Goal: Obtain resource: Obtain resource

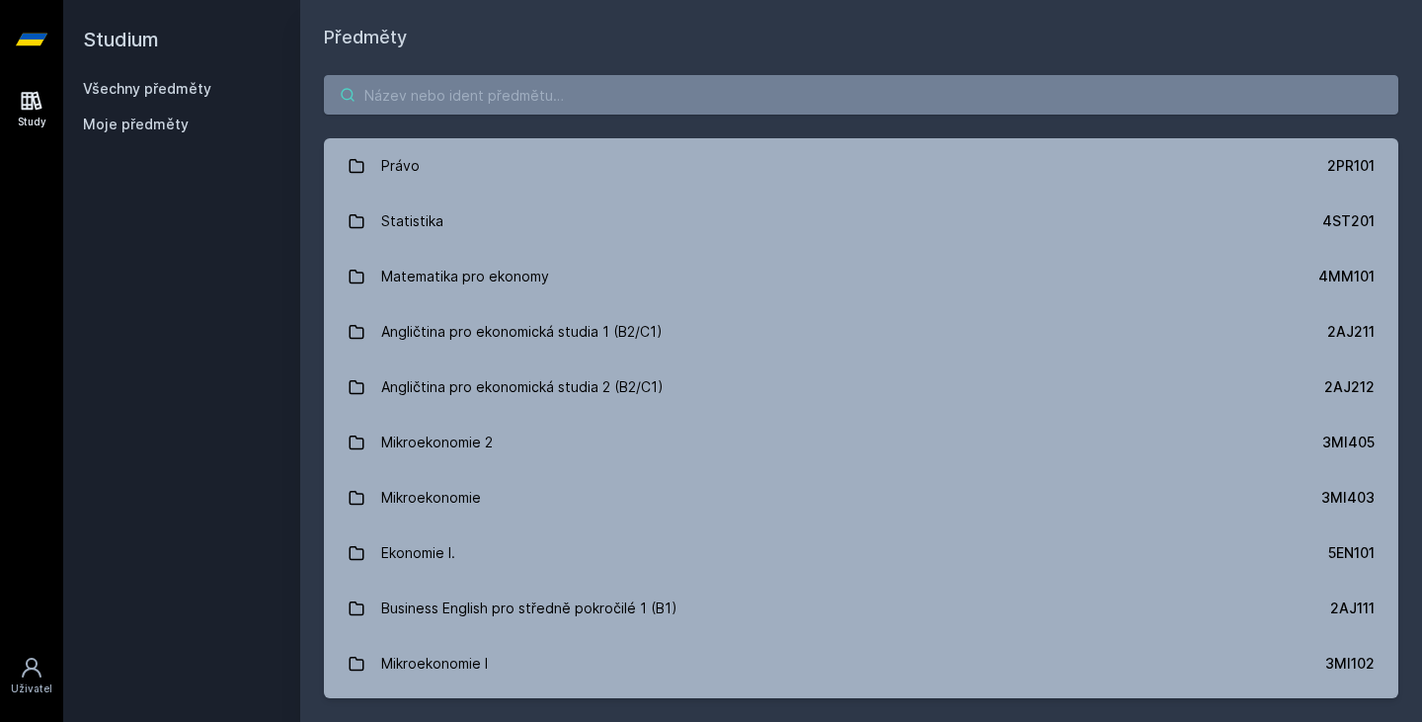
click at [521, 101] on input "search" at bounding box center [861, 94] width 1074 height 39
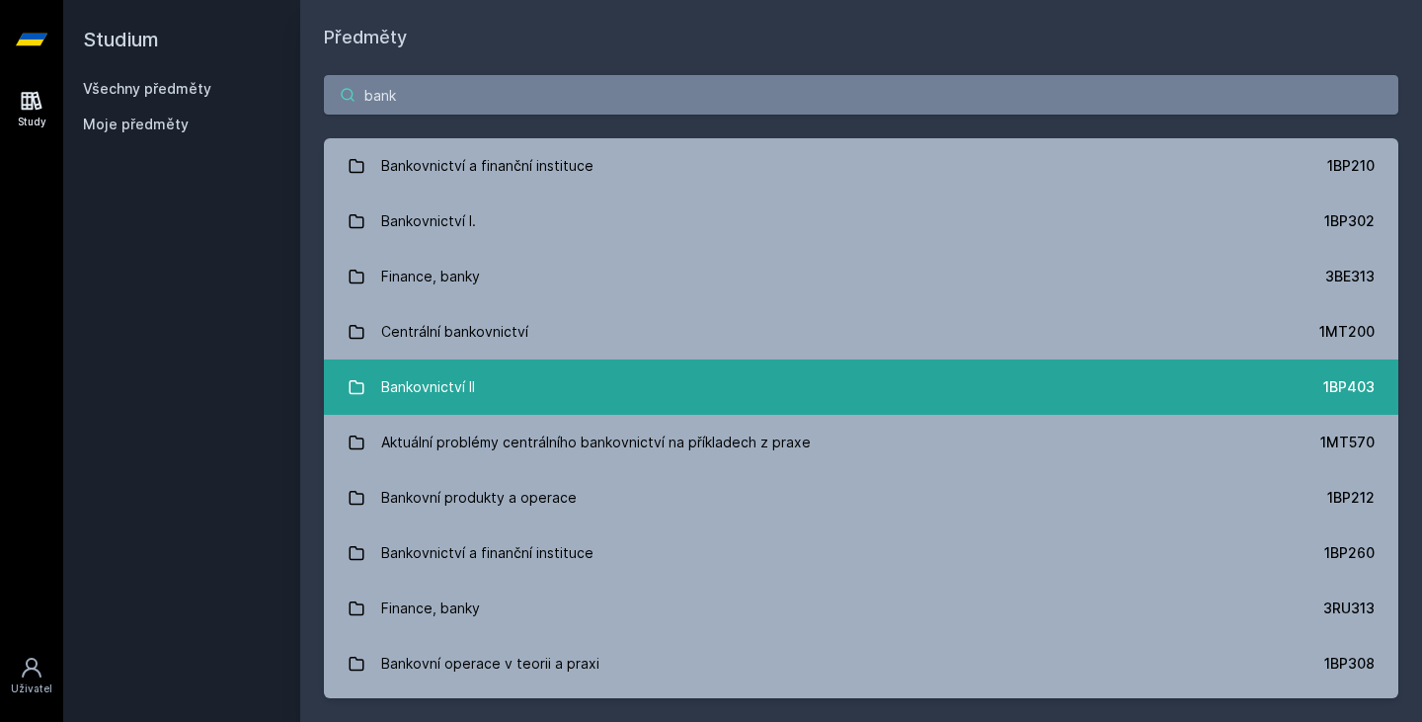
type input "bank"
click at [433, 381] on div "Bankovnictví II" at bounding box center [428, 386] width 94 height 39
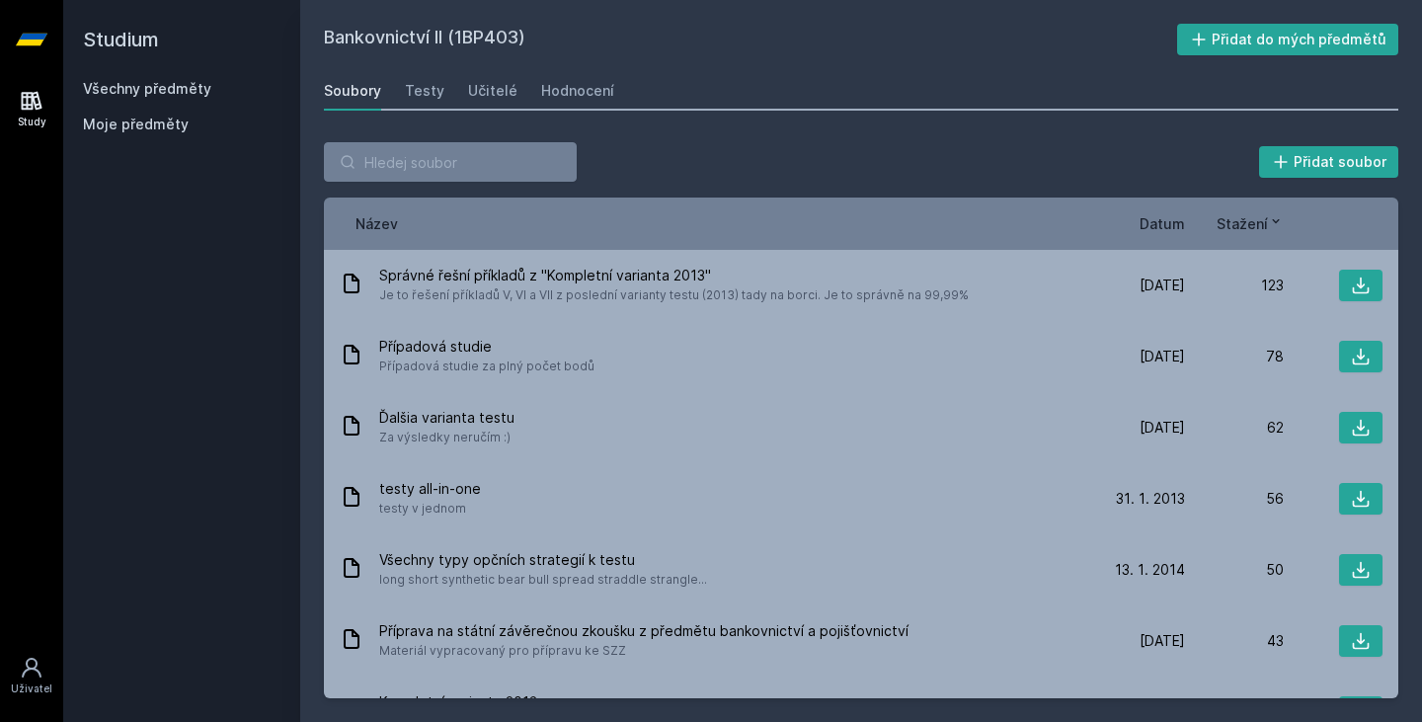
click at [1166, 214] on span "Datum" at bounding box center [1161, 223] width 45 height 21
click at [1157, 229] on span "Datum" at bounding box center [1161, 223] width 45 height 21
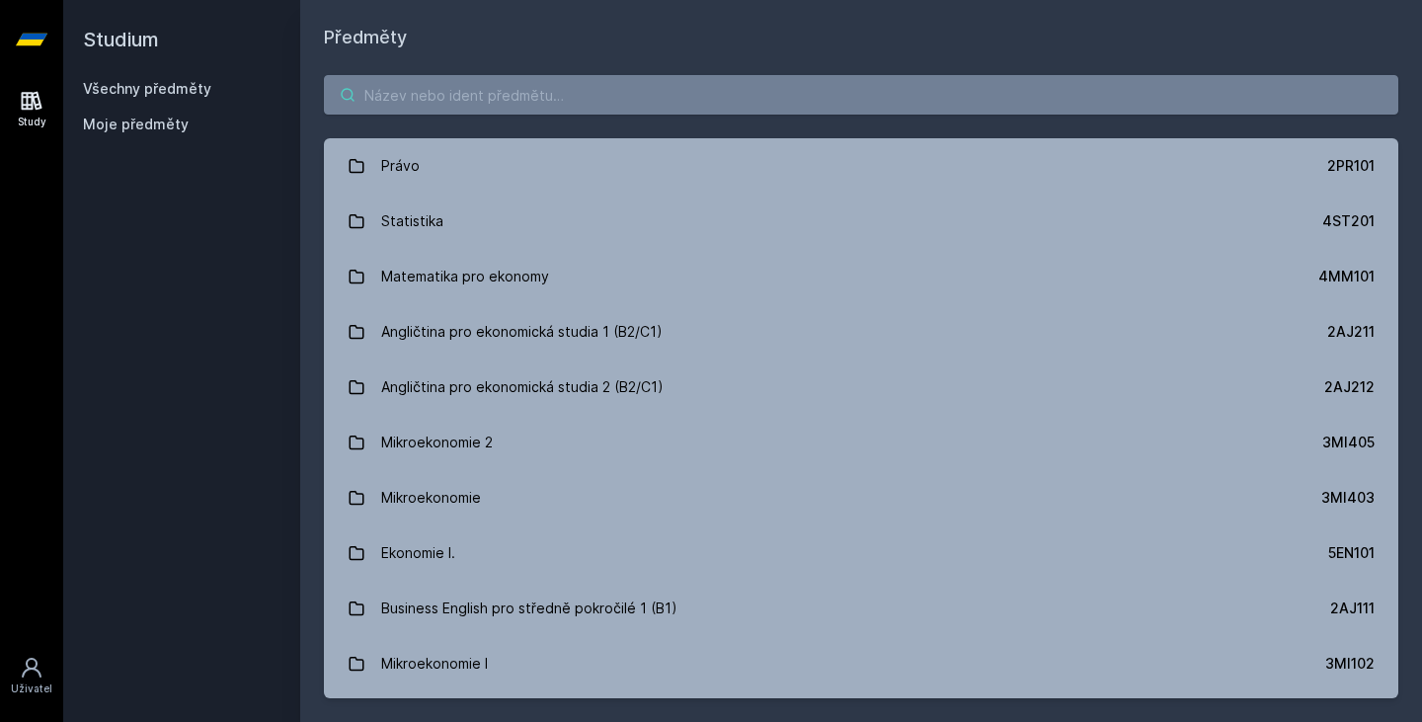
click at [578, 95] on input "search" at bounding box center [861, 94] width 1074 height 39
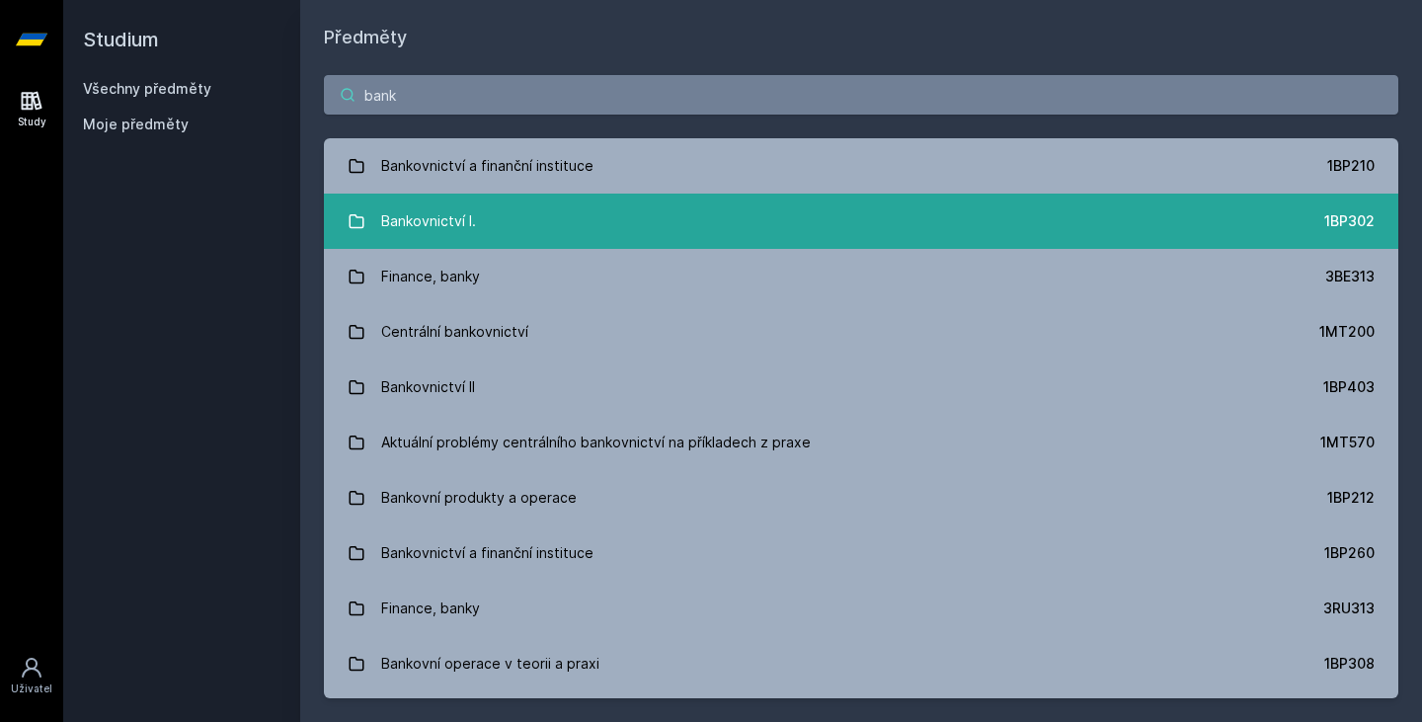
type input "bank"
click at [677, 242] on link "Bankovnictví I. 1BP302" at bounding box center [861, 220] width 1074 height 55
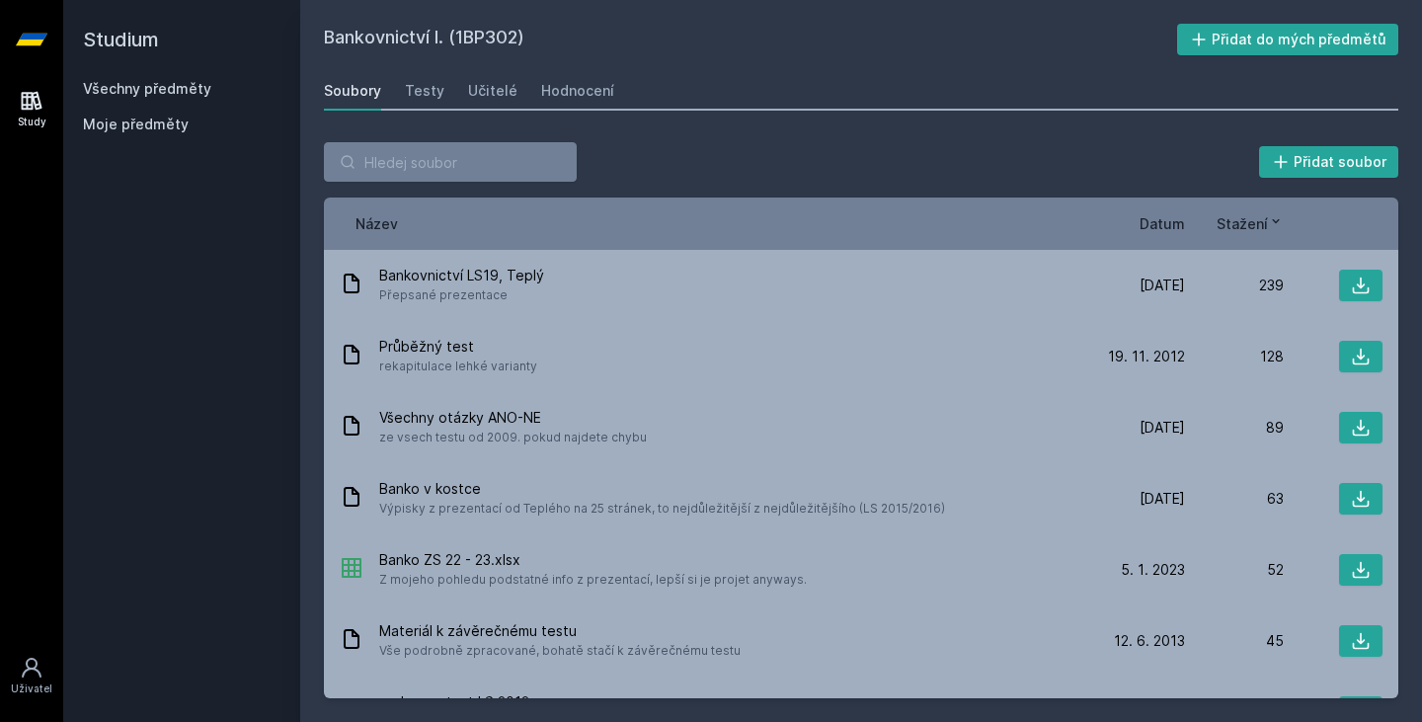
click at [1170, 227] on span "Datum" at bounding box center [1161, 223] width 45 height 21
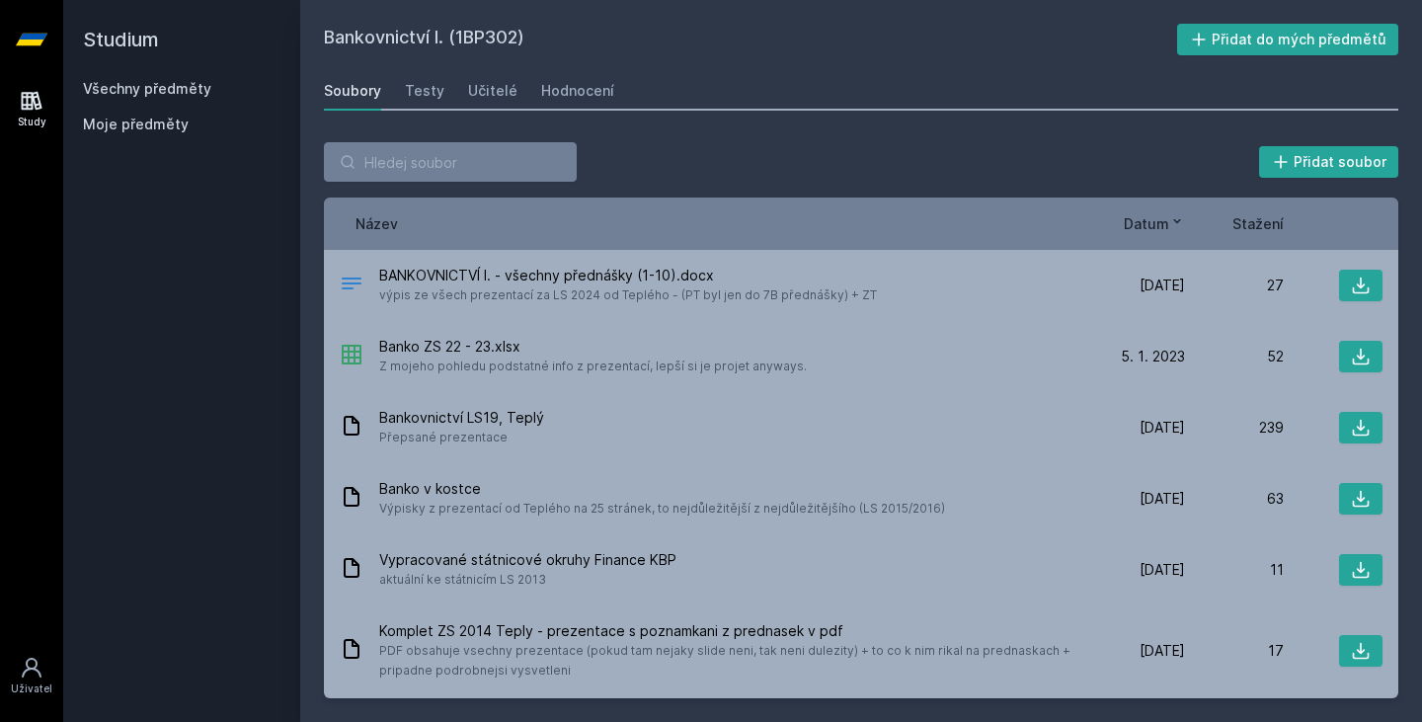
click at [1270, 220] on span "Stažení" at bounding box center [1257, 223] width 51 height 21
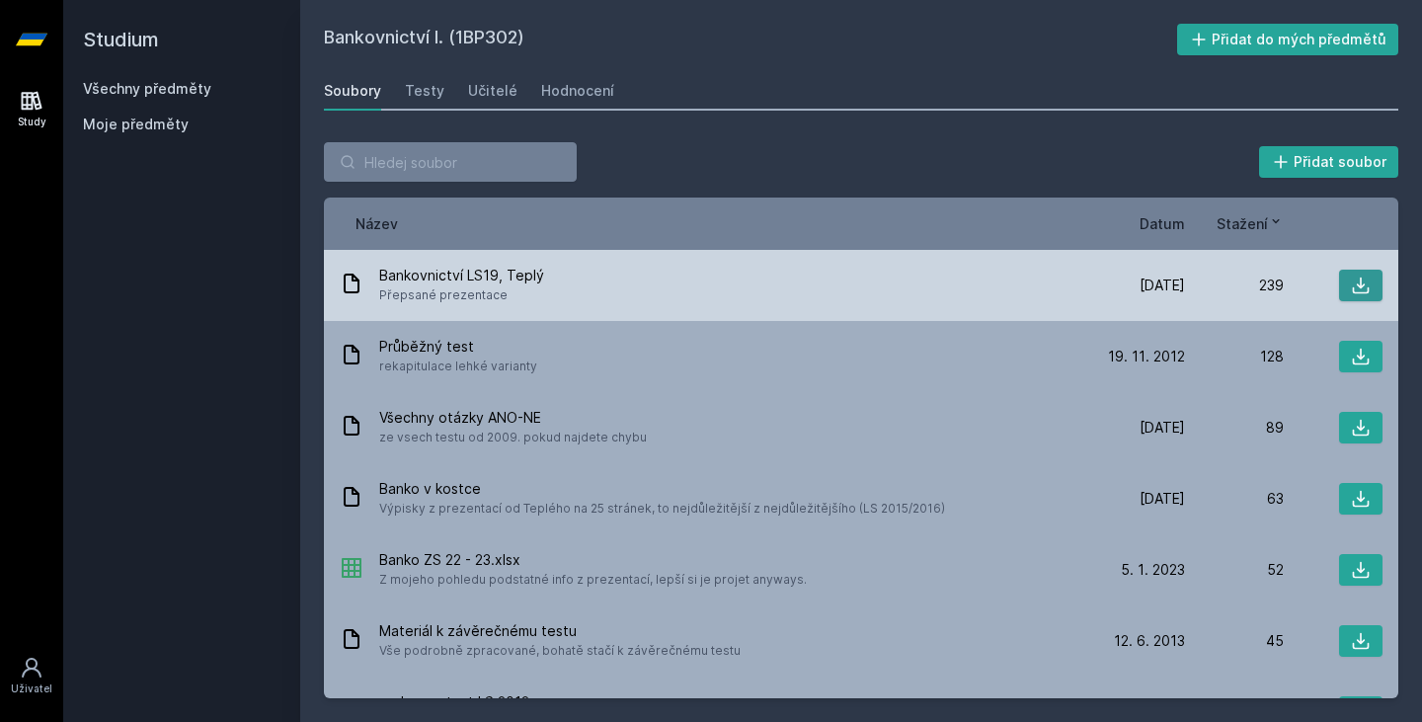
click at [1350, 286] on icon at bounding box center [1360, 285] width 20 height 20
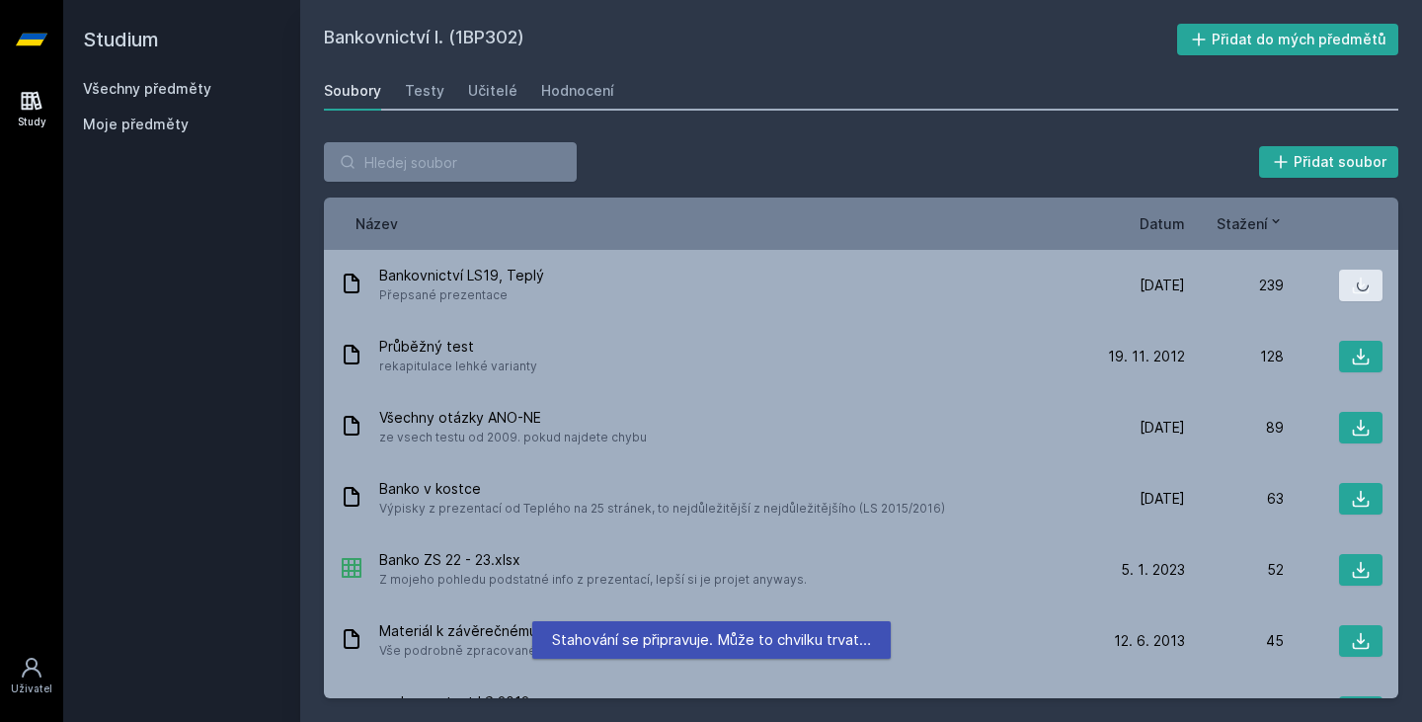
click at [1162, 224] on span "Datum" at bounding box center [1161, 223] width 45 height 21
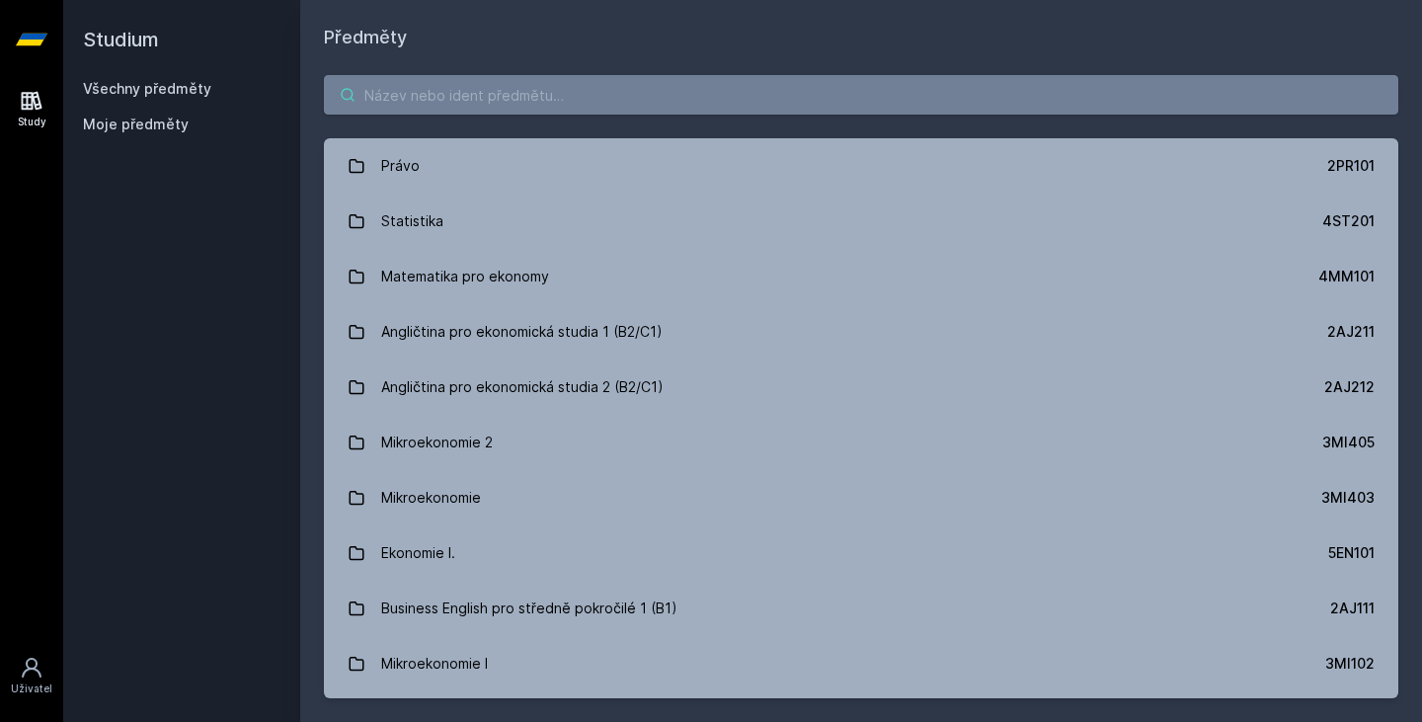
click at [419, 103] on input "search" at bounding box center [861, 94] width 1074 height 39
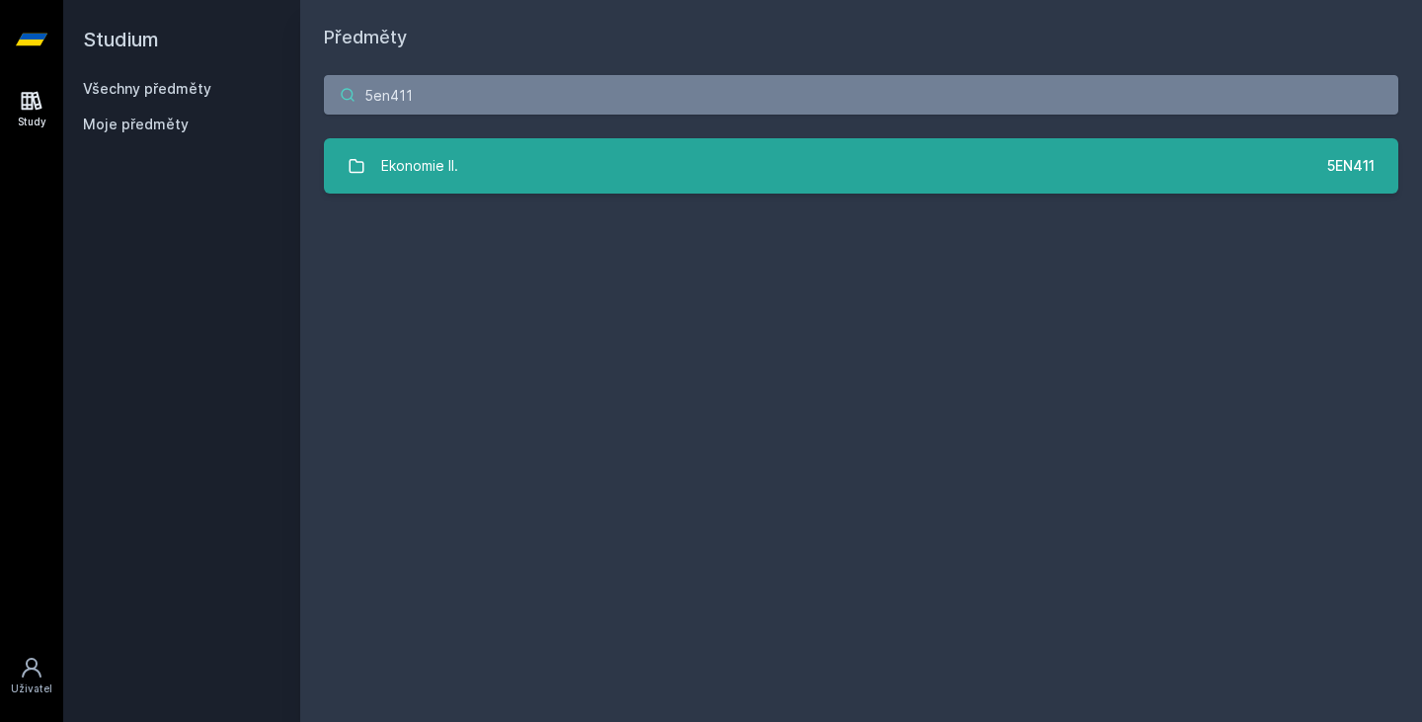
type input "5en411"
click at [451, 179] on div "Ekonomie II." at bounding box center [419, 165] width 77 height 39
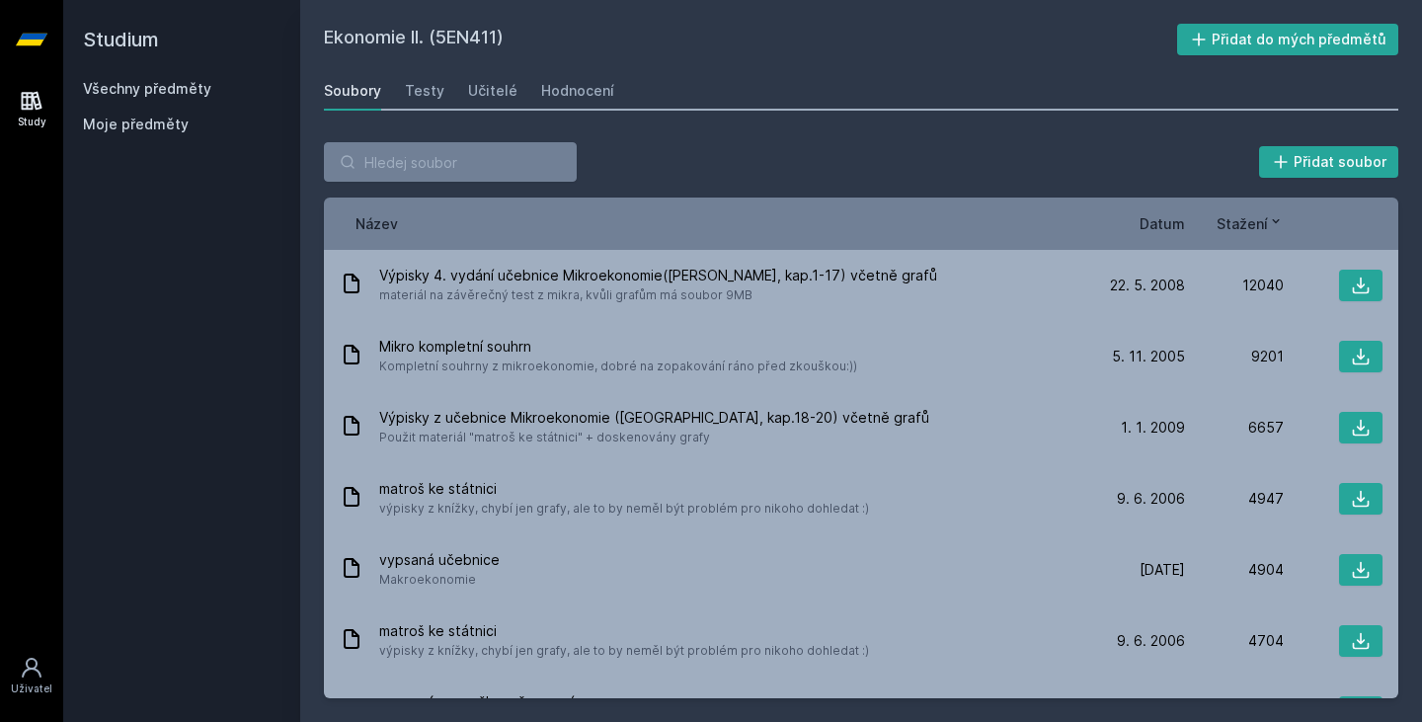
click at [1163, 211] on div "Název Datum Stažení" at bounding box center [861, 223] width 1074 height 52
click at [1163, 223] on span "Datum" at bounding box center [1161, 223] width 45 height 21
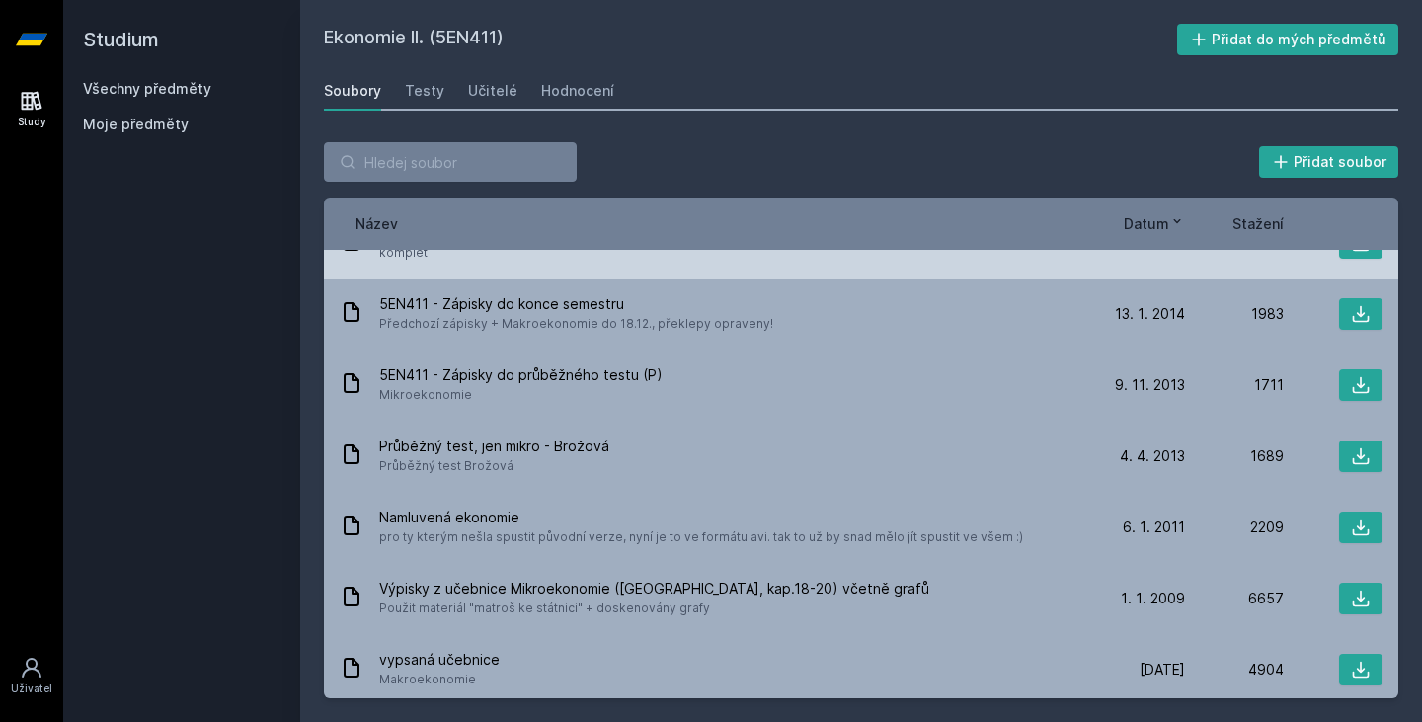
scroll to position [43, 0]
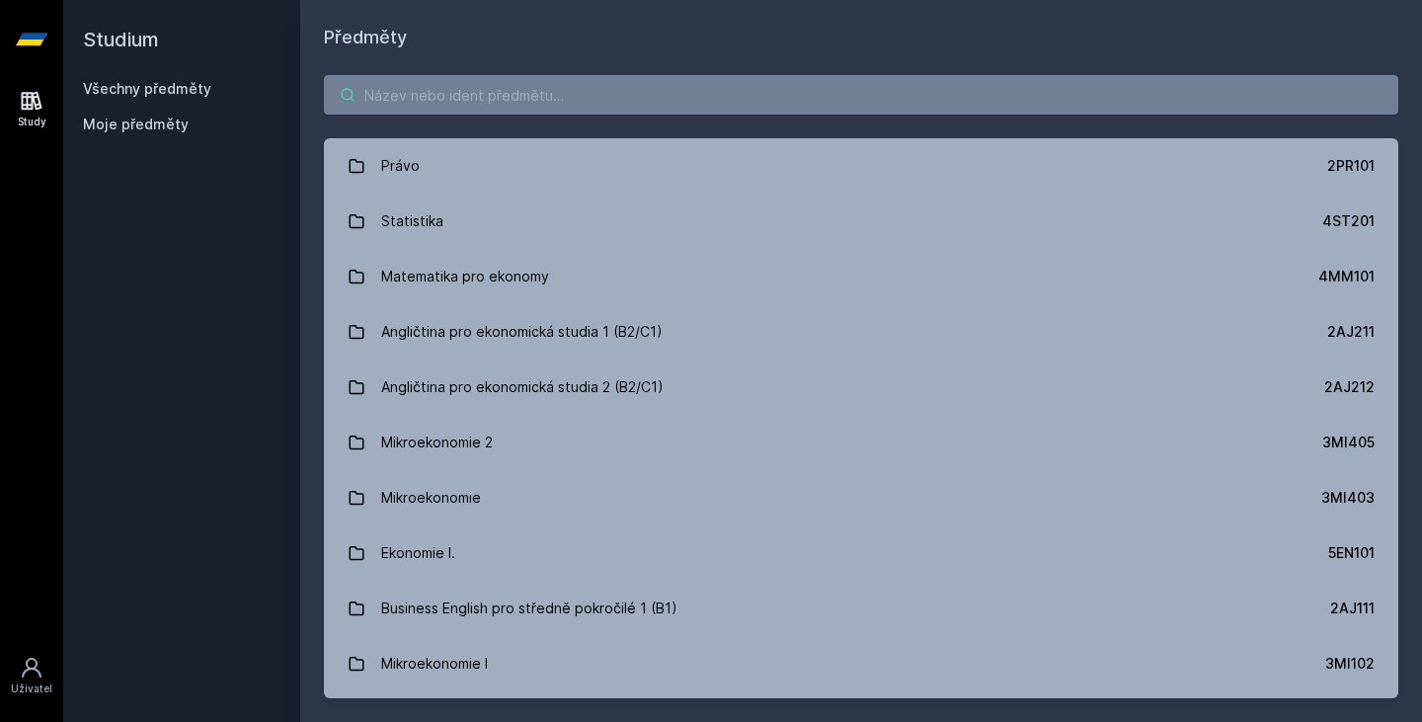
click at [540, 111] on input "search" at bounding box center [861, 94] width 1074 height 39
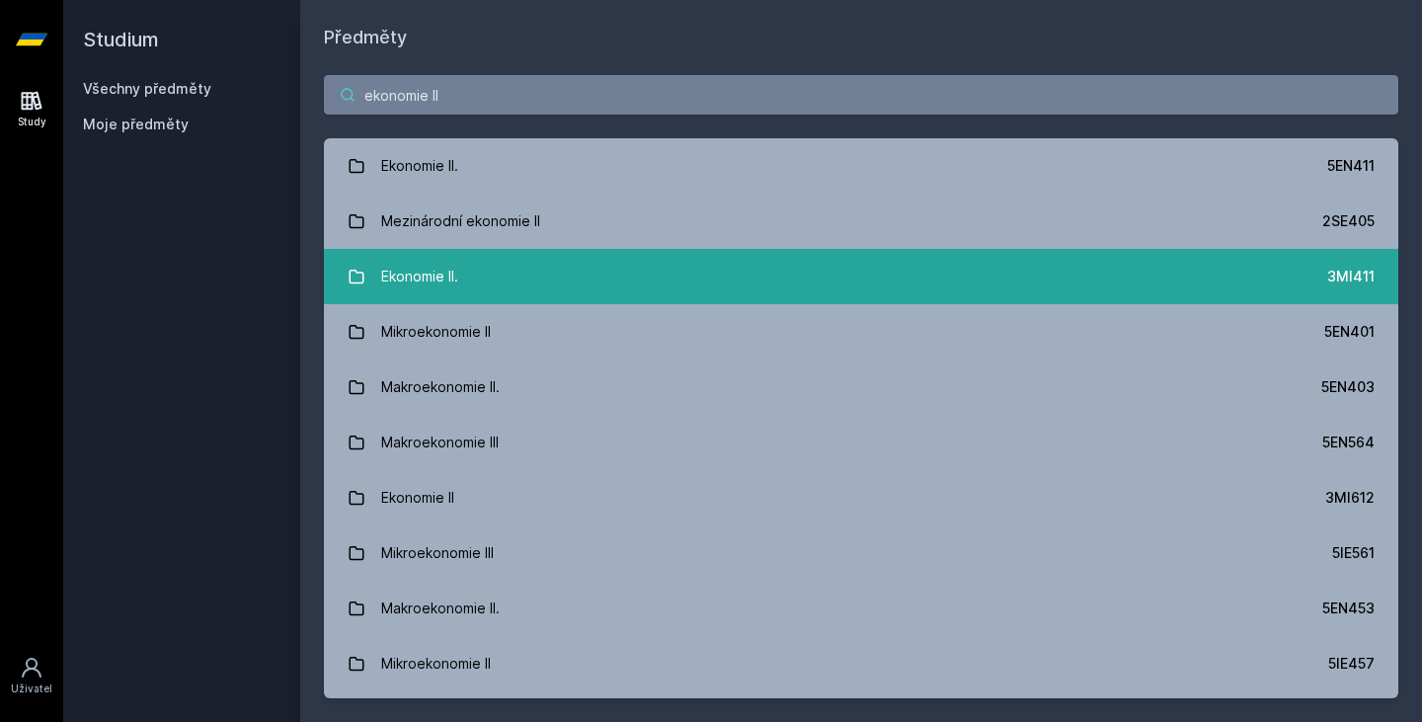
type input "ekonomie II"
click at [477, 284] on link "Ekonomie II. 3MI411" at bounding box center [861, 276] width 1074 height 55
